Goal: Transaction & Acquisition: Purchase product/service

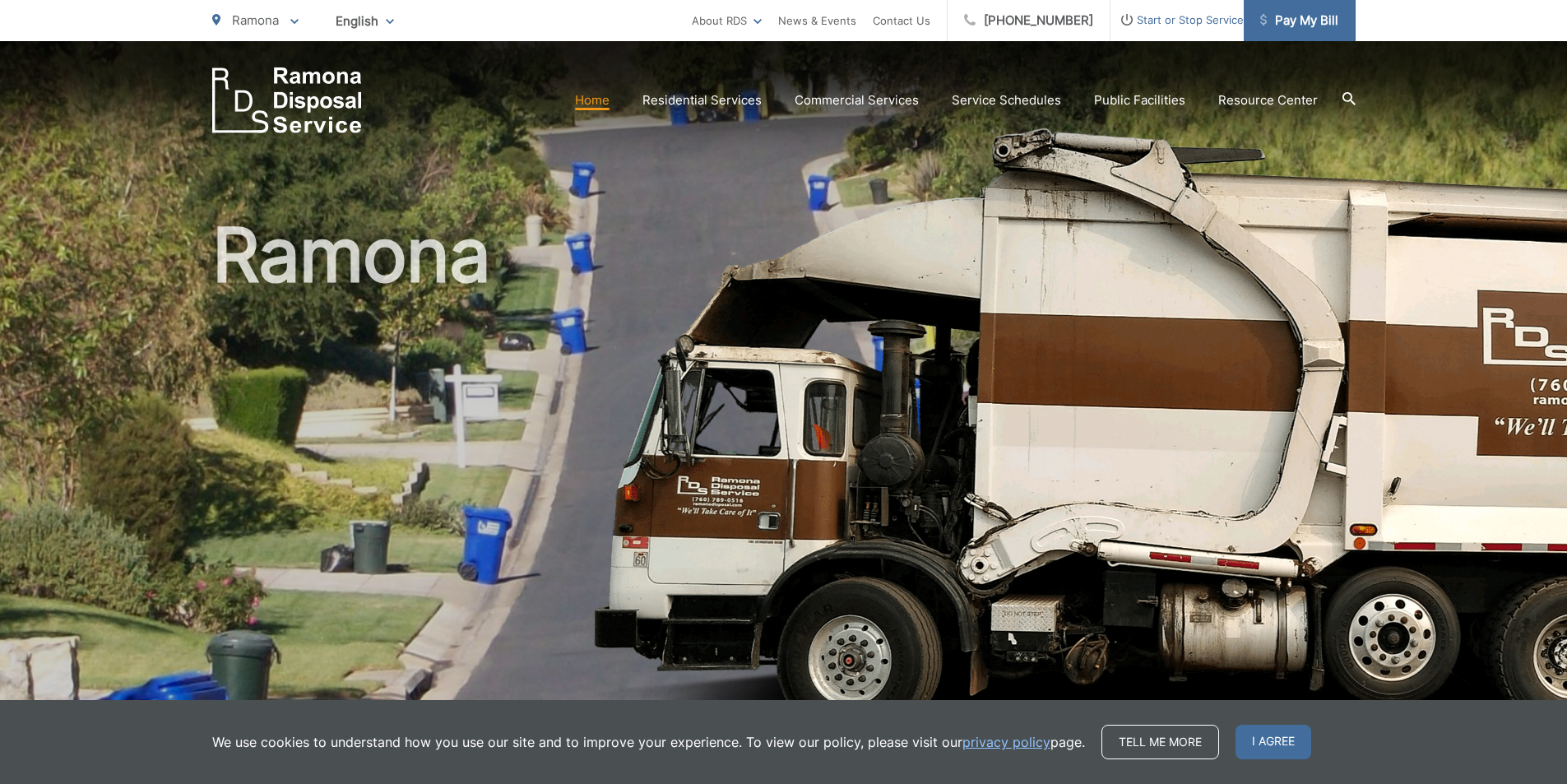
click at [1331, 24] on span "Pay My Bill" at bounding box center [1299, 20] width 78 height 20
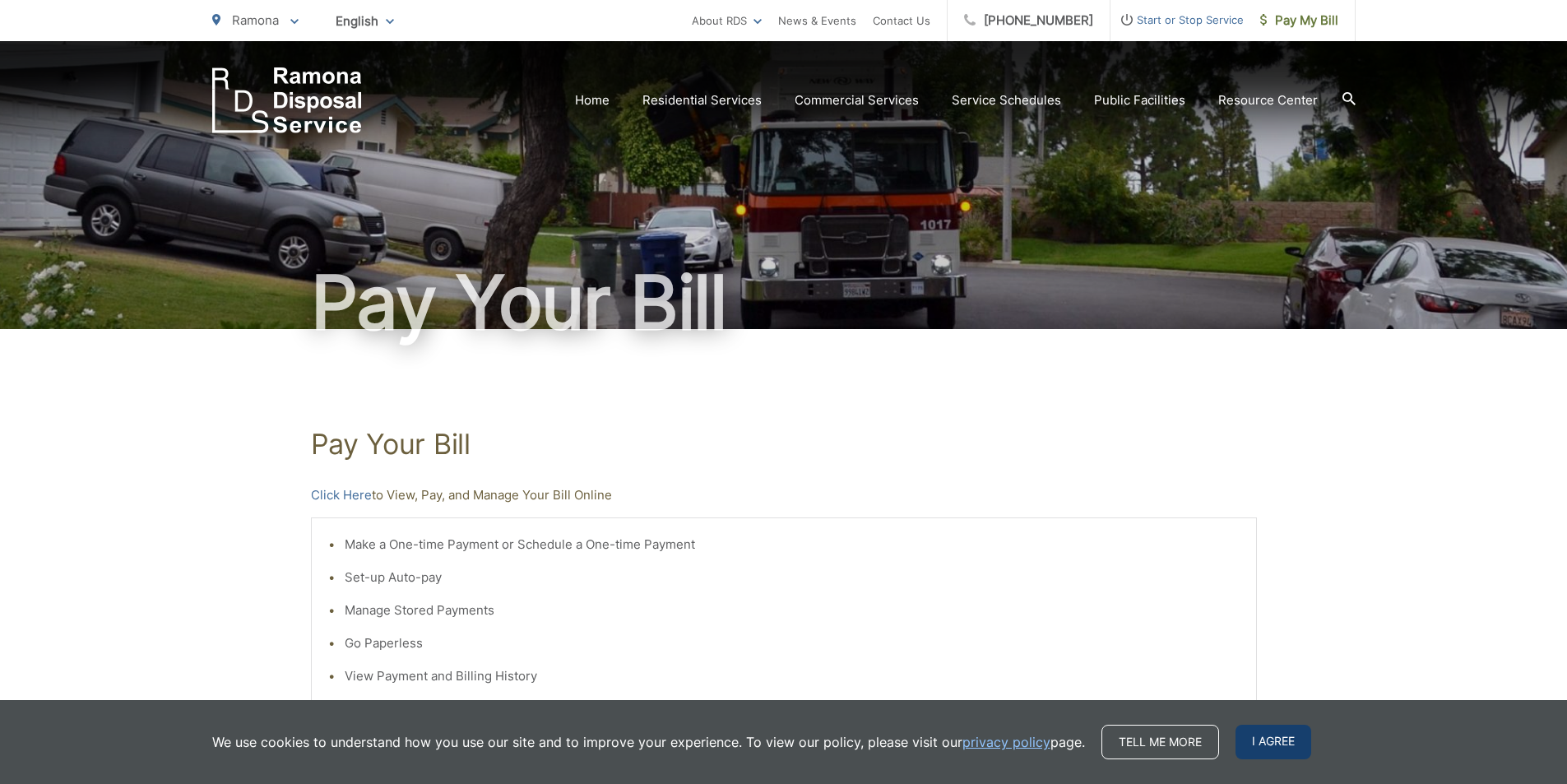
click at [1284, 738] on span "I agree" at bounding box center [1273, 742] width 76 height 35
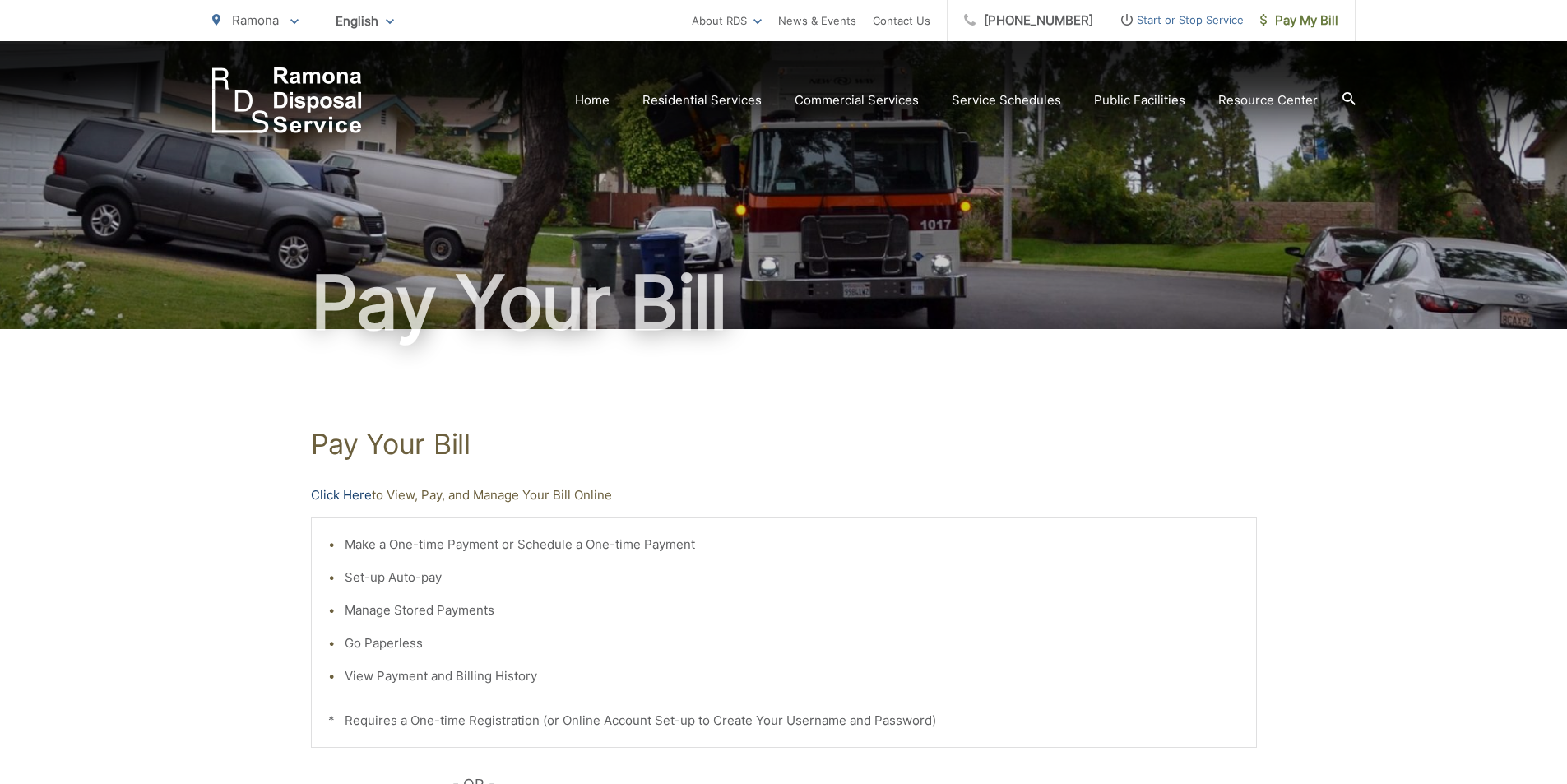
click at [349, 493] on link "Click Here" at bounding box center [342, 495] width 61 height 20
